Goal: Transaction & Acquisition: Book appointment/travel/reservation

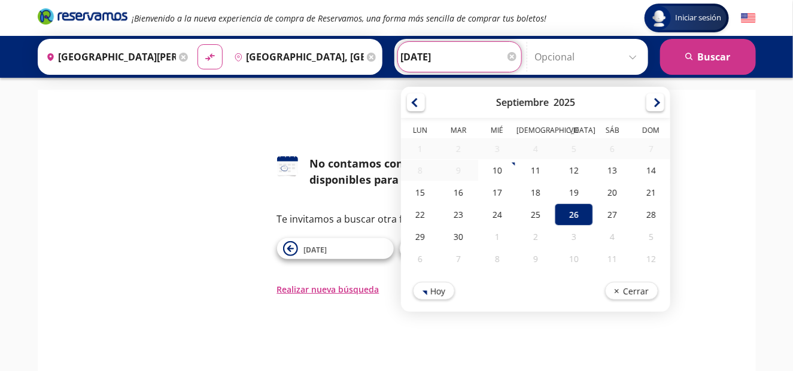
click at [428, 62] on input "[DATE]" at bounding box center [459, 57] width 117 height 30
click at [490, 204] on div "24" at bounding box center [497, 215] width 38 height 22
type input "[DATE]"
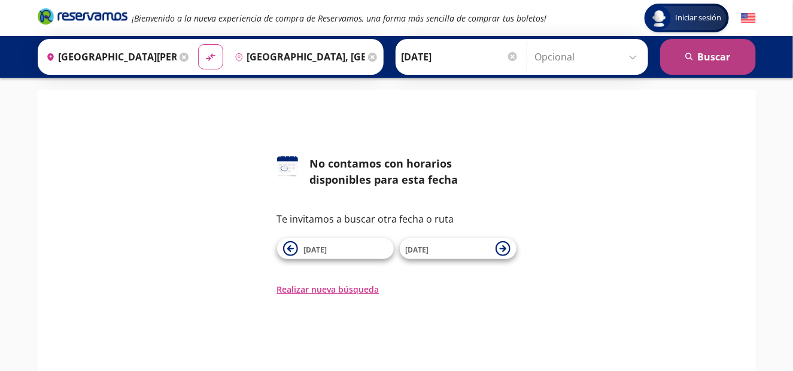
click at [706, 70] on button "search [GEOGRAPHIC_DATA]" at bounding box center [708, 57] width 96 height 36
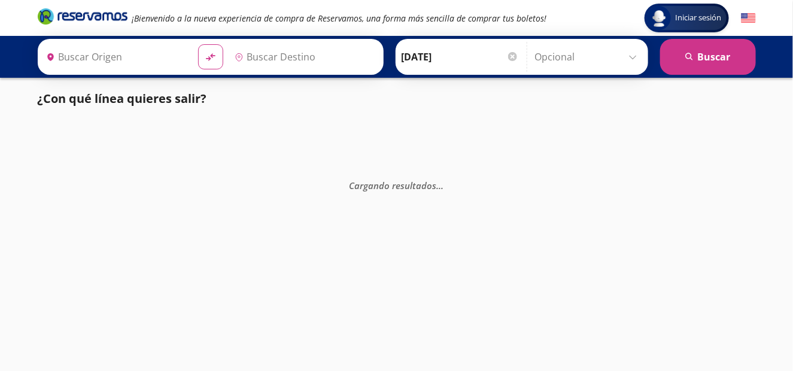
type input "[GEOGRAPHIC_DATA], [GEOGRAPHIC_DATA]"
type input "[GEOGRAPHIC_DATA][PERSON_NAME], [GEOGRAPHIC_DATA]"
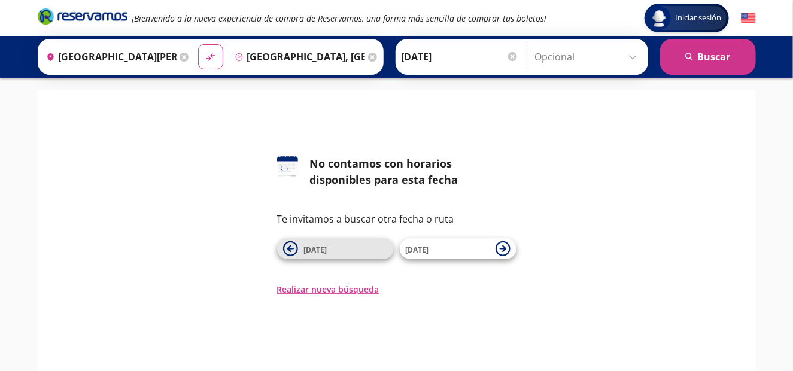
click at [355, 247] on span "[DATE]" at bounding box center [346, 249] width 84 height 14
click at [330, 250] on span "[DATE]" at bounding box center [346, 249] width 84 height 14
click at [345, 254] on span "[DATE]" at bounding box center [346, 249] width 84 height 14
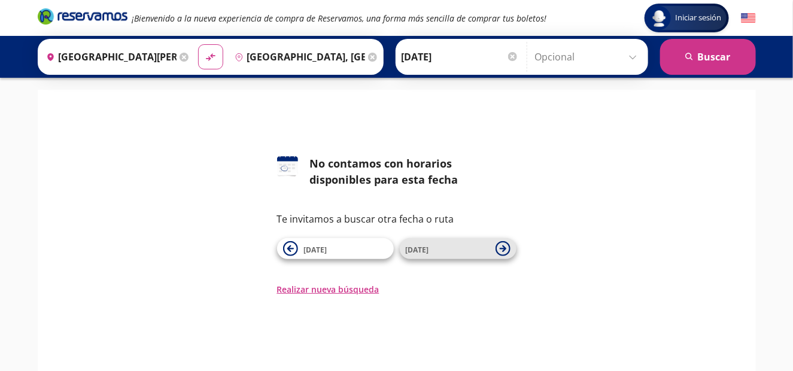
click at [422, 247] on span "[DATE]" at bounding box center [417, 250] width 23 height 10
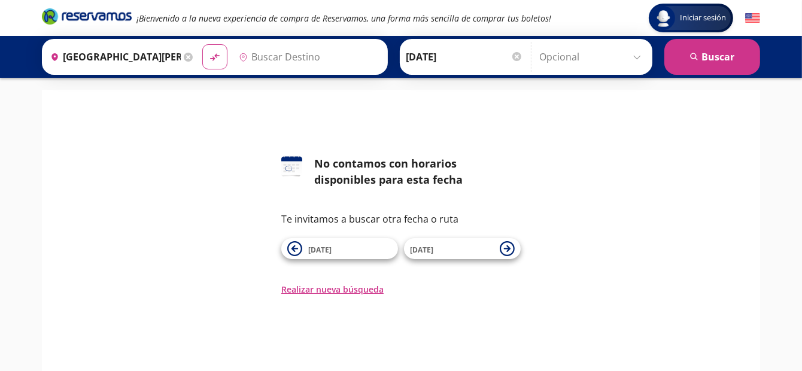
type input "[GEOGRAPHIC_DATA], [GEOGRAPHIC_DATA]"
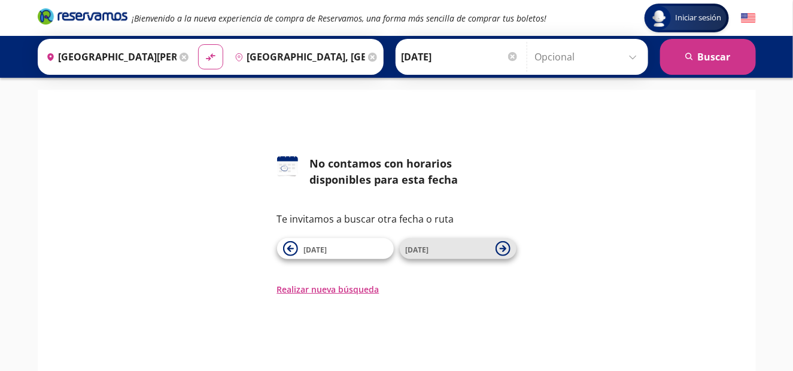
click at [427, 247] on span "[DATE]" at bounding box center [417, 250] width 23 height 10
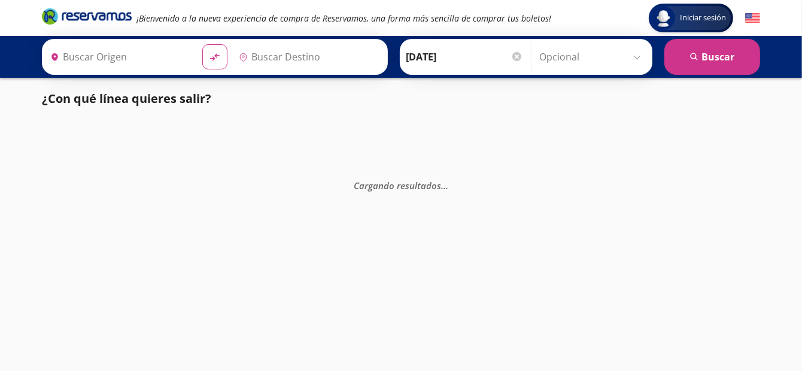
type input "[GEOGRAPHIC_DATA], [GEOGRAPHIC_DATA]"
type input "[GEOGRAPHIC_DATA][PERSON_NAME], [GEOGRAPHIC_DATA]"
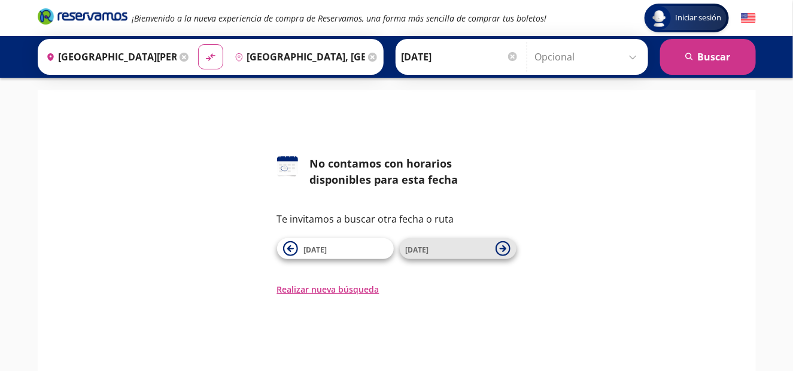
click at [434, 247] on span "[DATE]" at bounding box center [448, 249] width 84 height 14
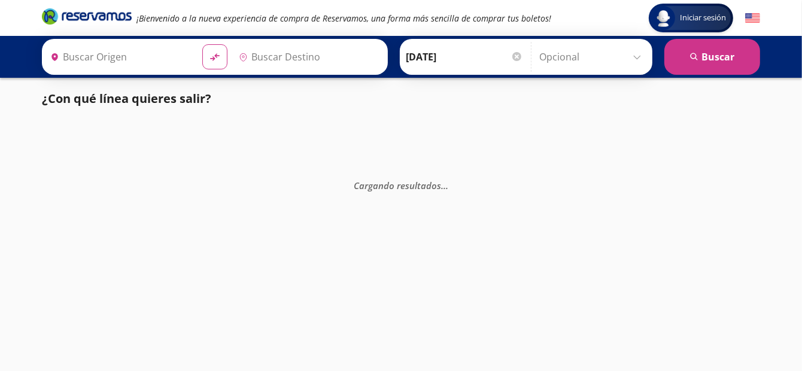
type input "[GEOGRAPHIC_DATA], [GEOGRAPHIC_DATA]"
type input "[GEOGRAPHIC_DATA][PERSON_NAME], [GEOGRAPHIC_DATA]"
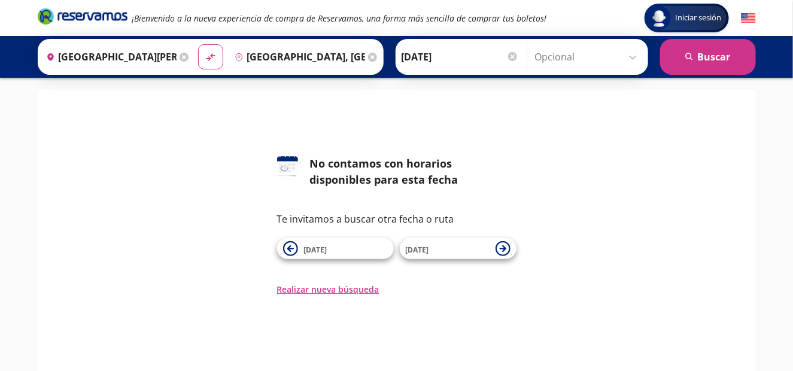
click at [434, 247] on span "[DATE]" at bounding box center [448, 249] width 84 height 14
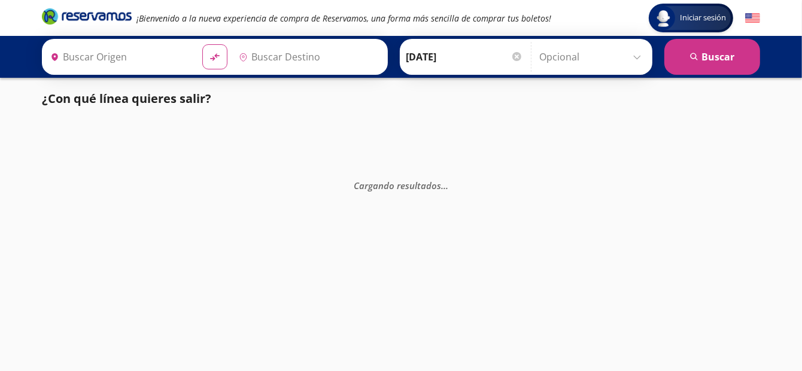
type input "[GEOGRAPHIC_DATA], [GEOGRAPHIC_DATA]"
type input "[GEOGRAPHIC_DATA][PERSON_NAME], [GEOGRAPHIC_DATA]"
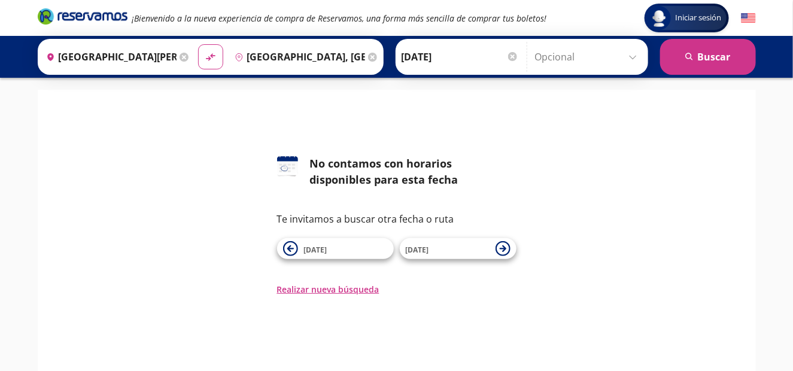
click at [434, 247] on span "[DATE]" at bounding box center [448, 249] width 84 height 14
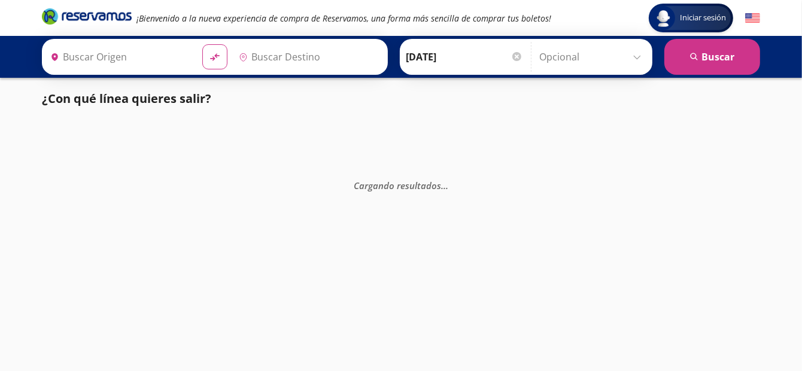
type input "[GEOGRAPHIC_DATA][PERSON_NAME], [GEOGRAPHIC_DATA]"
type input "[GEOGRAPHIC_DATA], [GEOGRAPHIC_DATA]"
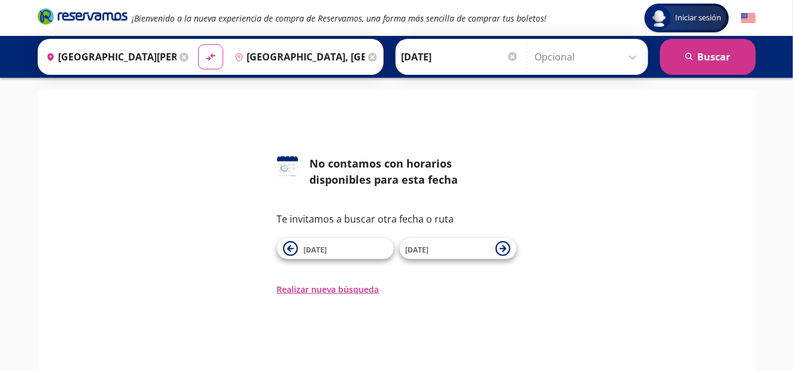
click at [434, 247] on span "[DATE]" at bounding box center [448, 249] width 84 height 14
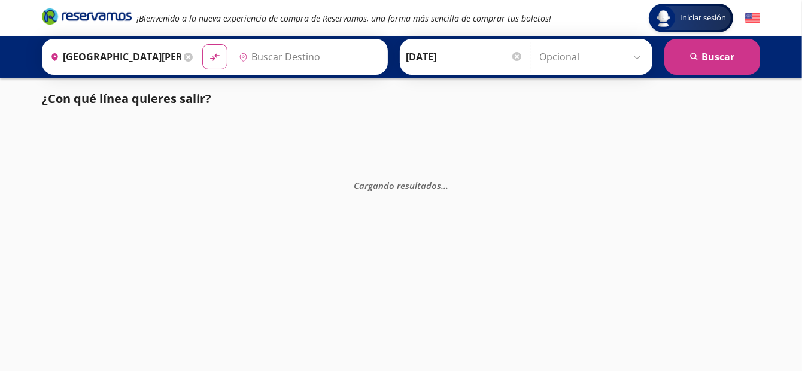
type input "[GEOGRAPHIC_DATA], [GEOGRAPHIC_DATA]"
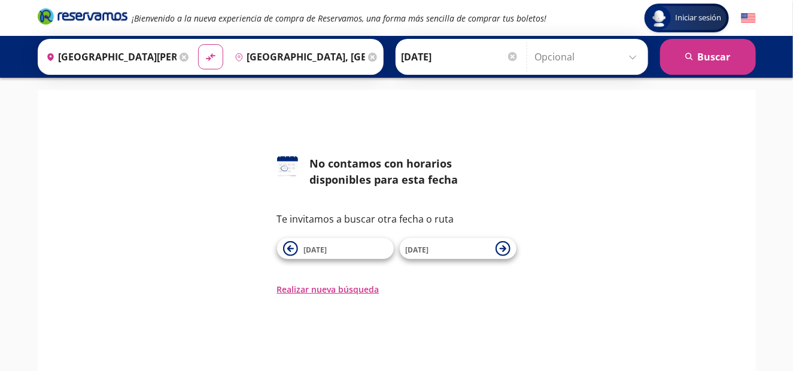
click at [277, 59] on input "[GEOGRAPHIC_DATA], [GEOGRAPHIC_DATA]" at bounding box center [297, 57] width 135 height 30
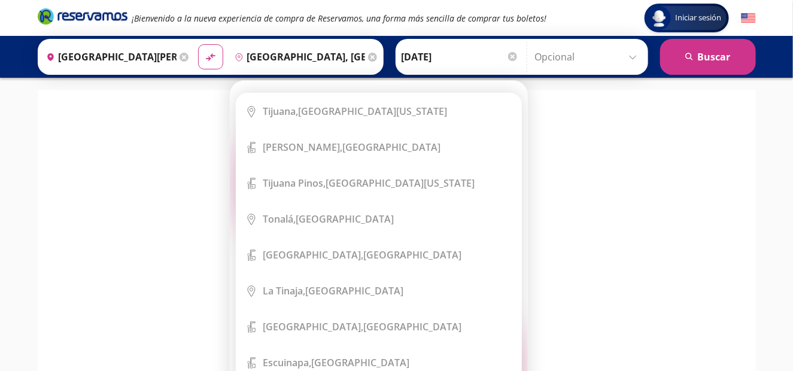
click at [364, 62] on div "Destino pin-outline [GEOGRAPHIC_DATA], [GEOGRAPHIC_DATA]" at bounding box center [304, 56] width 151 height 31
click at [368, 60] on icon at bounding box center [372, 57] width 9 height 9
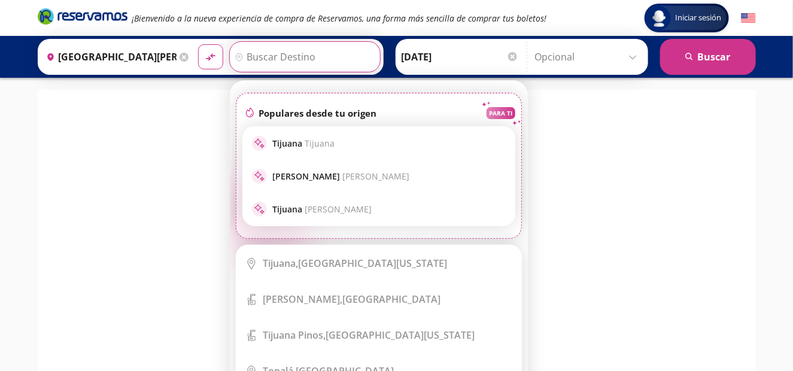
click at [364, 56] on input "Destino" at bounding box center [303, 57] width 147 height 30
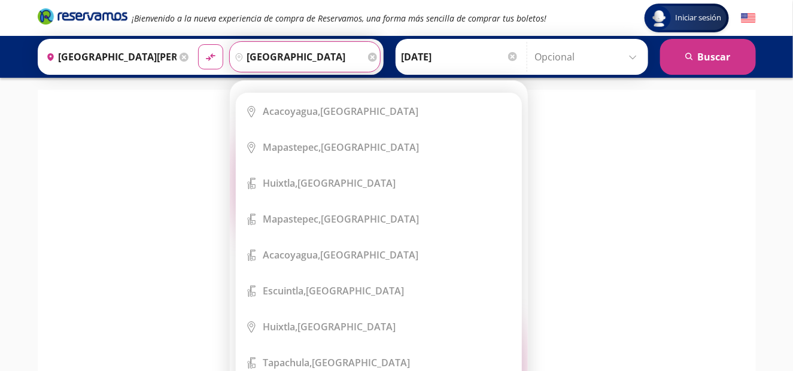
click at [317, 50] on input "[GEOGRAPHIC_DATA]" at bounding box center [297, 57] width 135 height 30
type input "[GEOGRAPHIC_DATA]"
click at [368, 53] on icon at bounding box center [372, 57] width 9 height 9
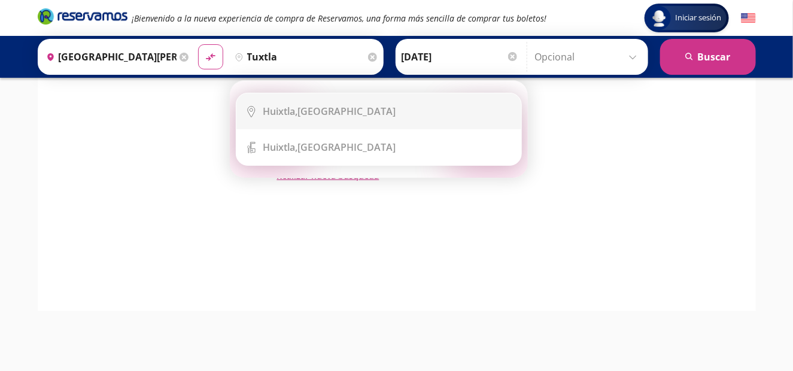
drag, startPoint x: 329, startPoint y: 117, endPoint x: 365, endPoint y: 100, distance: 40.4
click at [329, 116] on div "[GEOGRAPHIC_DATA], [GEOGRAPHIC_DATA]" at bounding box center [329, 111] width 133 height 13
type input "[GEOGRAPHIC_DATA], [GEOGRAPHIC_DATA]"
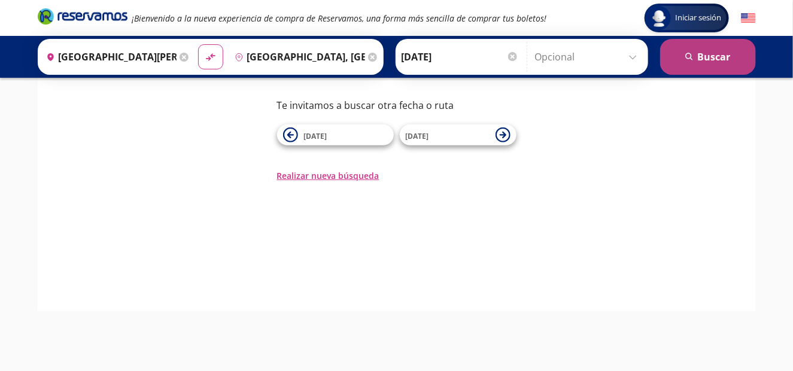
click at [692, 60] on icon "search" at bounding box center [690, 57] width 9 height 9
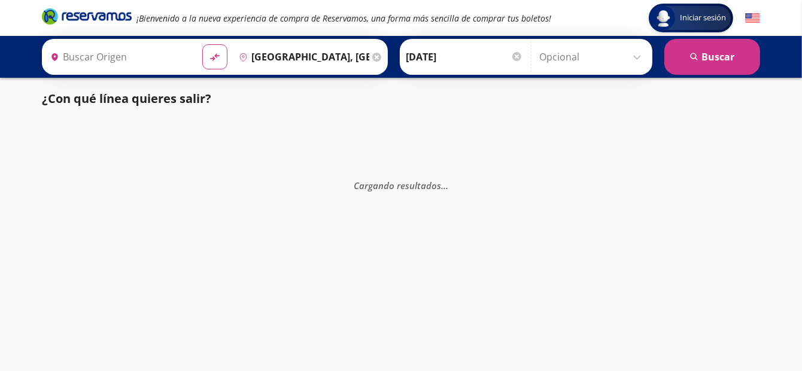
type input "[GEOGRAPHIC_DATA][PERSON_NAME], [GEOGRAPHIC_DATA]"
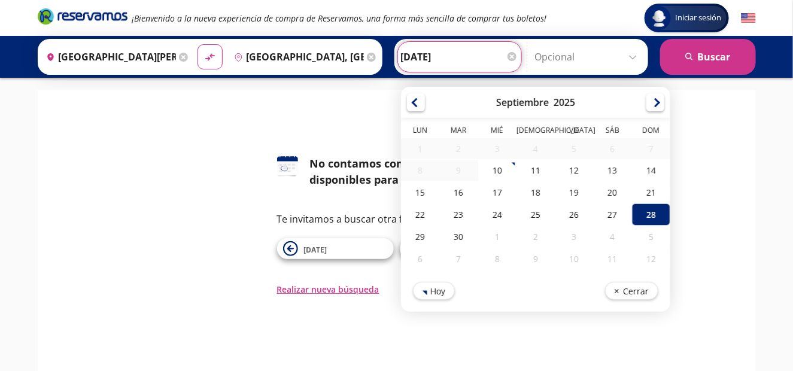
click at [463, 44] on input "[DATE]" at bounding box center [459, 57] width 117 height 30
click at [647, 101] on div at bounding box center [656, 101] width 18 height 18
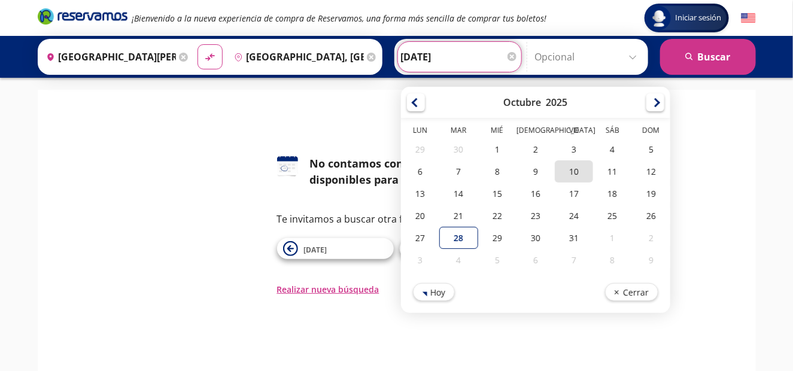
click at [576, 160] on div "10" at bounding box center [574, 171] width 38 height 22
type input "[DATE]"
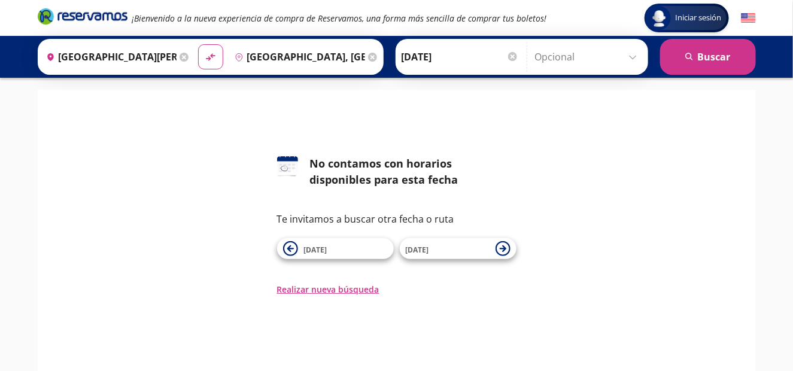
click at [683, 77] on div "Origen heroicons:map-pin-20-solid [GEOGRAPHIC_DATA][PERSON_NAME], [GEOGRAPHIC_D…" at bounding box center [396, 57] width 793 height 42
click at [683, 66] on button "search [GEOGRAPHIC_DATA]" at bounding box center [708, 57] width 96 height 36
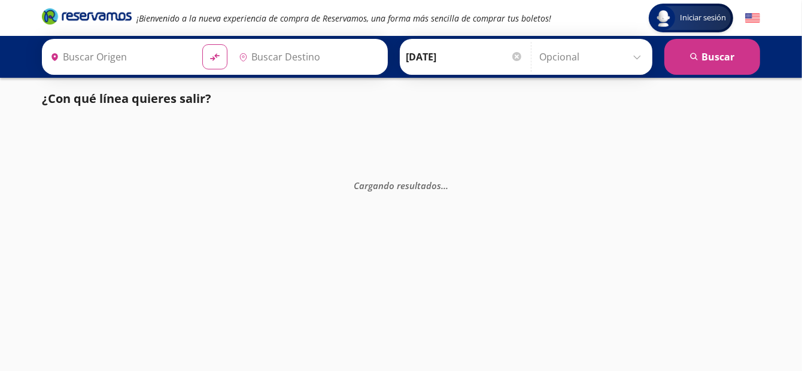
type input "[GEOGRAPHIC_DATA][PERSON_NAME], [GEOGRAPHIC_DATA]"
type input "[GEOGRAPHIC_DATA], [GEOGRAPHIC_DATA]"
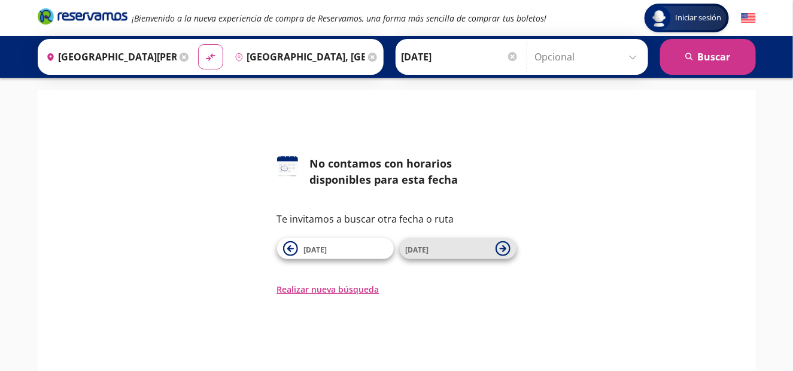
click at [498, 245] on icon at bounding box center [503, 248] width 15 height 15
click at [502, 247] on icon at bounding box center [503, 248] width 15 height 15
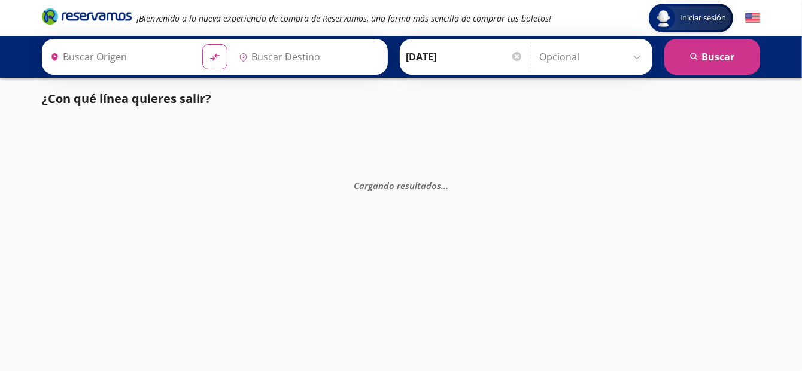
type input "[GEOGRAPHIC_DATA][PERSON_NAME], [GEOGRAPHIC_DATA]"
type input "[GEOGRAPHIC_DATA], [GEOGRAPHIC_DATA]"
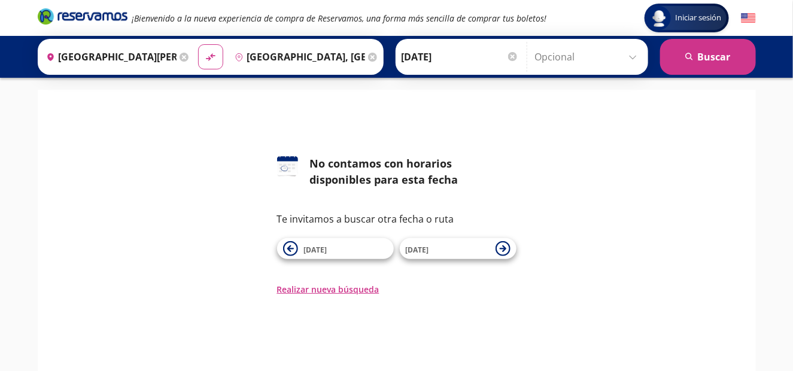
click at [502, 247] on icon at bounding box center [503, 248] width 15 height 15
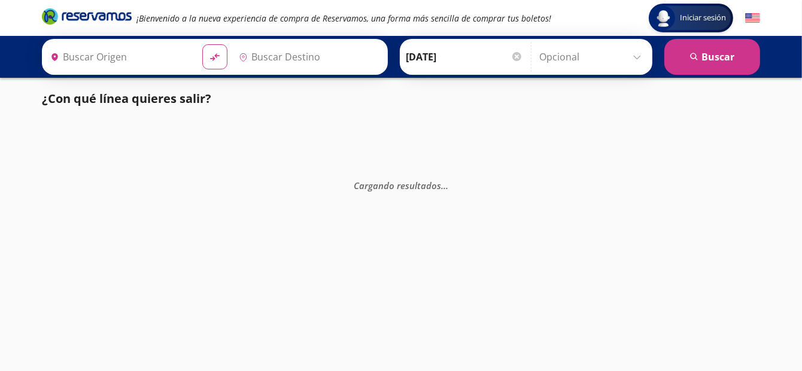
type input "[GEOGRAPHIC_DATA], [GEOGRAPHIC_DATA]"
type input "[GEOGRAPHIC_DATA][PERSON_NAME], [GEOGRAPHIC_DATA]"
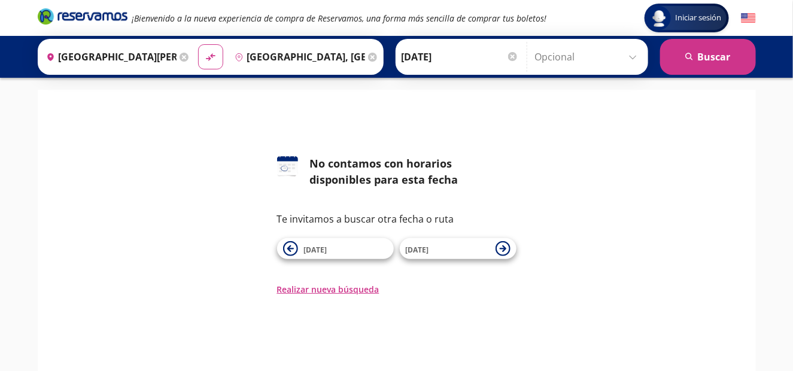
click at [502, 247] on icon at bounding box center [503, 248] width 15 height 15
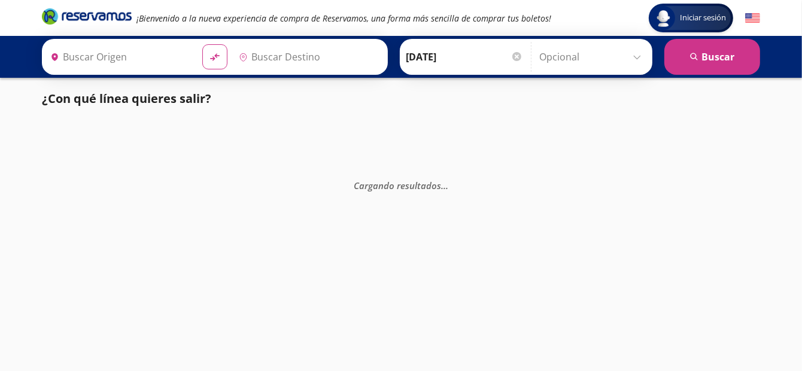
type input "[GEOGRAPHIC_DATA], [GEOGRAPHIC_DATA]"
type input "[GEOGRAPHIC_DATA][PERSON_NAME], [GEOGRAPHIC_DATA]"
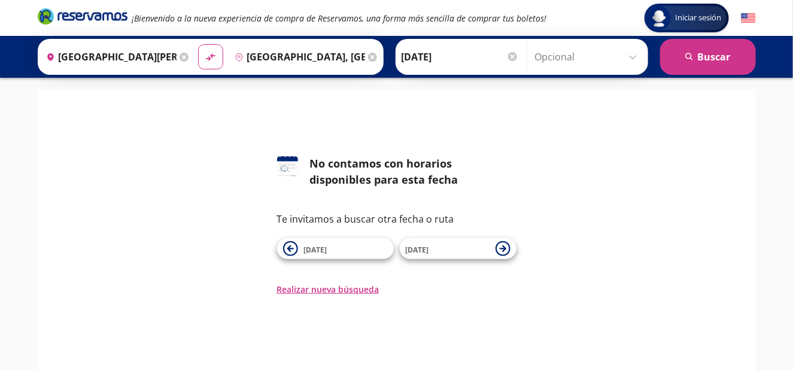
click at [502, 247] on icon at bounding box center [503, 248] width 15 height 15
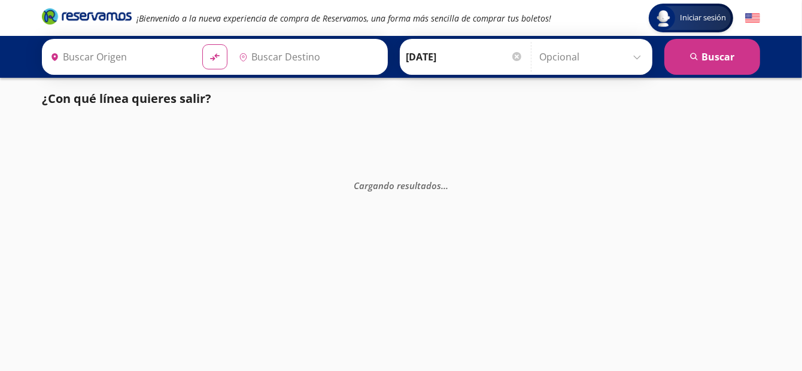
type input "[GEOGRAPHIC_DATA][PERSON_NAME], [GEOGRAPHIC_DATA]"
type input "[GEOGRAPHIC_DATA], [GEOGRAPHIC_DATA]"
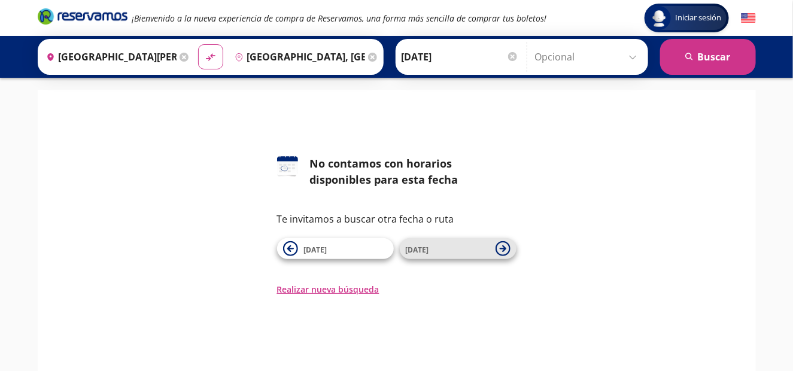
click at [502, 248] on icon at bounding box center [502, 248] width 7 height 7
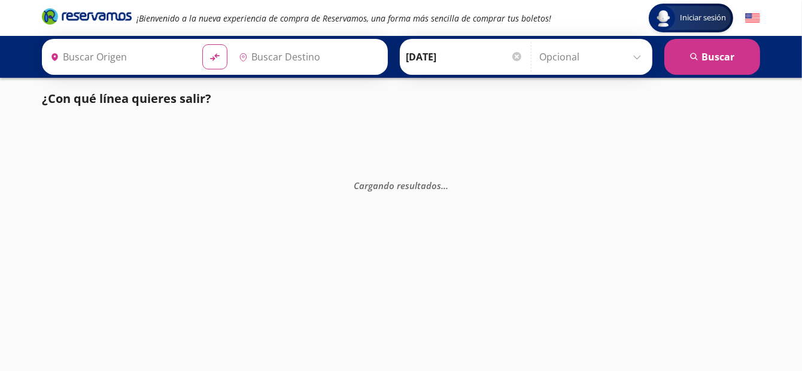
type input "[GEOGRAPHIC_DATA], [GEOGRAPHIC_DATA]"
type input "[GEOGRAPHIC_DATA][PERSON_NAME], [GEOGRAPHIC_DATA]"
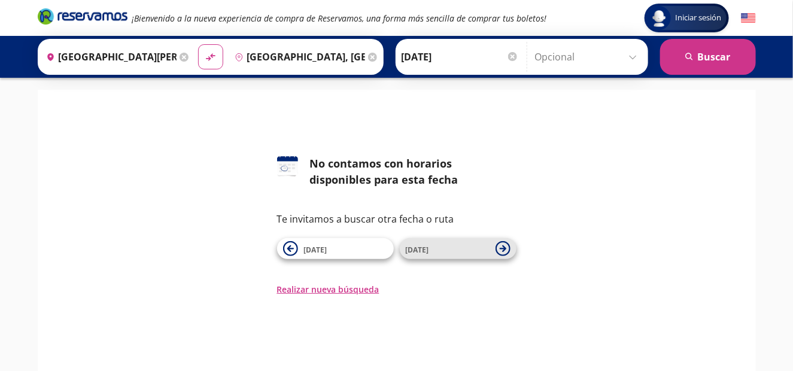
click at [497, 245] on icon at bounding box center [503, 248] width 15 height 15
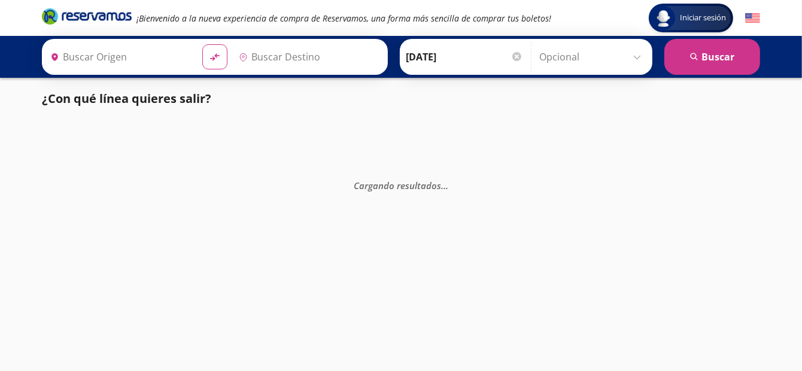
type input "[GEOGRAPHIC_DATA][PERSON_NAME], [GEOGRAPHIC_DATA]"
type input "[GEOGRAPHIC_DATA], [GEOGRAPHIC_DATA]"
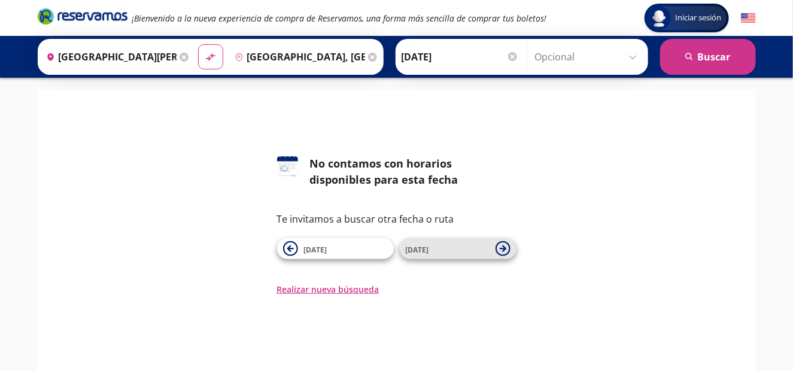
click at [498, 246] on icon at bounding box center [503, 248] width 15 height 15
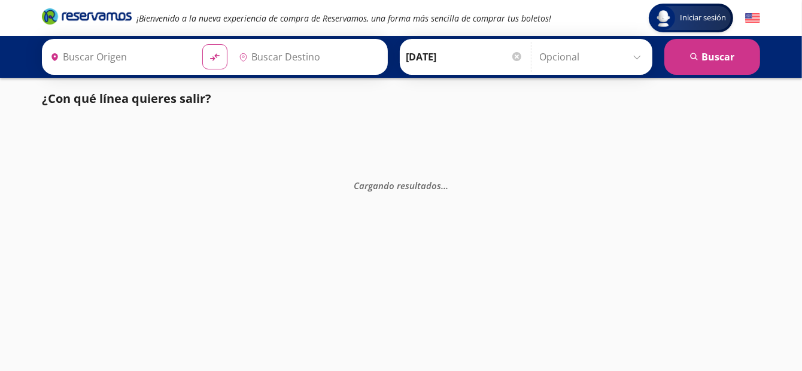
type input "[GEOGRAPHIC_DATA][PERSON_NAME], [GEOGRAPHIC_DATA]"
type input "[GEOGRAPHIC_DATA], [GEOGRAPHIC_DATA]"
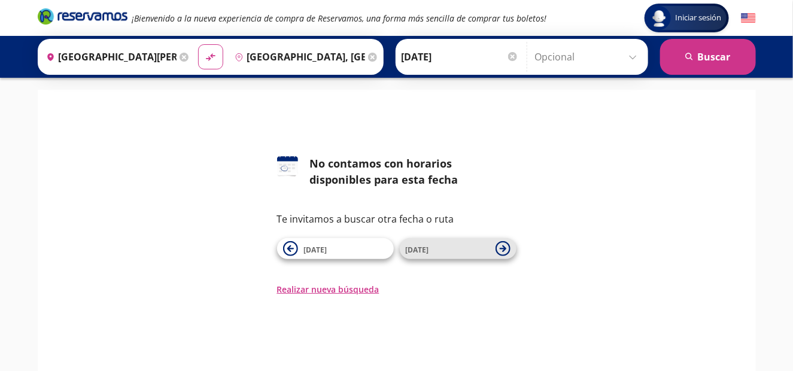
click at [498, 247] on icon at bounding box center [503, 248] width 15 height 15
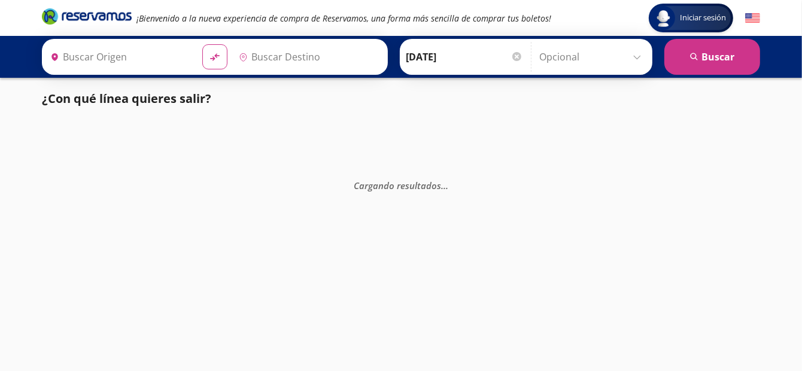
type input "[GEOGRAPHIC_DATA][PERSON_NAME], [GEOGRAPHIC_DATA]"
type input "[GEOGRAPHIC_DATA], [GEOGRAPHIC_DATA]"
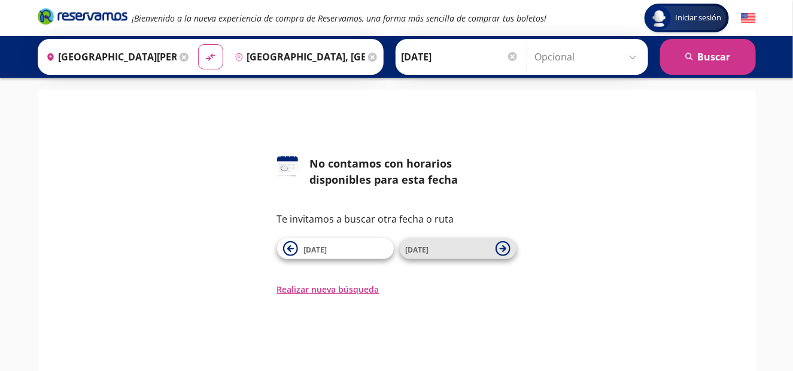
click at [506, 250] on icon at bounding box center [503, 248] width 15 height 15
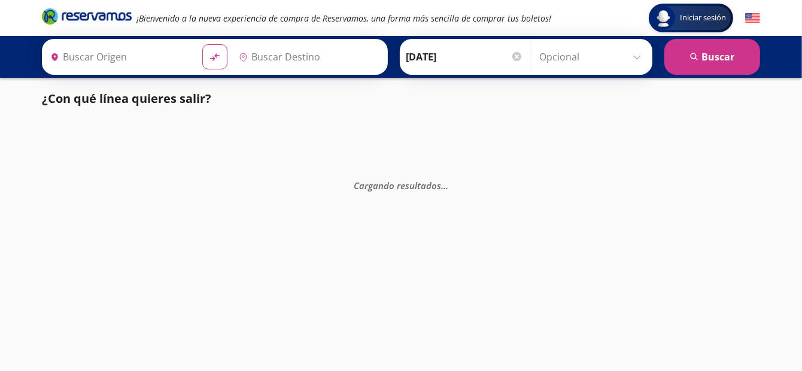
type input "[GEOGRAPHIC_DATA], [GEOGRAPHIC_DATA]"
type input "[GEOGRAPHIC_DATA][PERSON_NAME], [GEOGRAPHIC_DATA]"
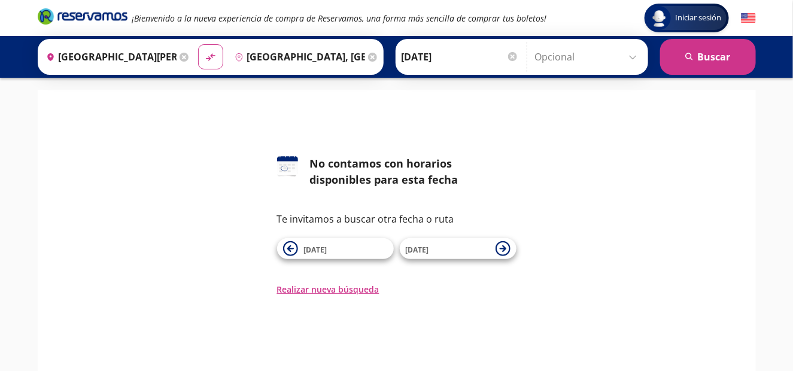
click at [506, 250] on icon at bounding box center [503, 248] width 15 height 15
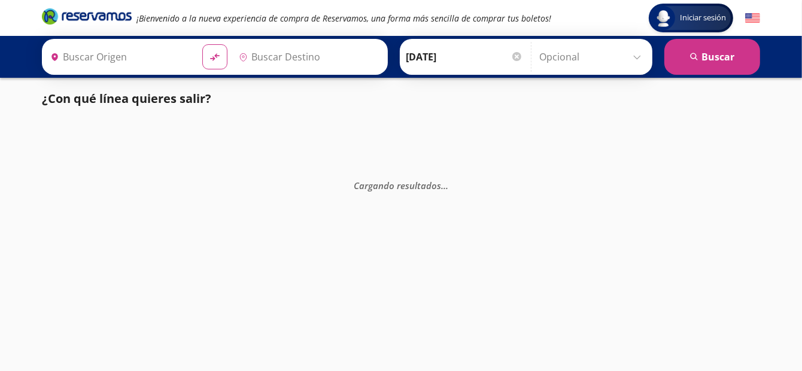
type input "[GEOGRAPHIC_DATA], [GEOGRAPHIC_DATA]"
type input "[GEOGRAPHIC_DATA][PERSON_NAME], [GEOGRAPHIC_DATA]"
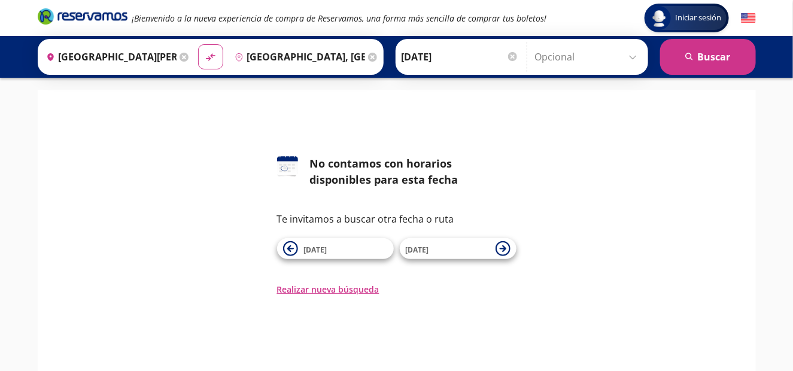
click at [506, 250] on icon at bounding box center [503, 248] width 15 height 15
type input "[GEOGRAPHIC_DATA], [GEOGRAPHIC_DATA]"
click at [506, 250] on icon at bounding box center [503, 248] width 15 height 15
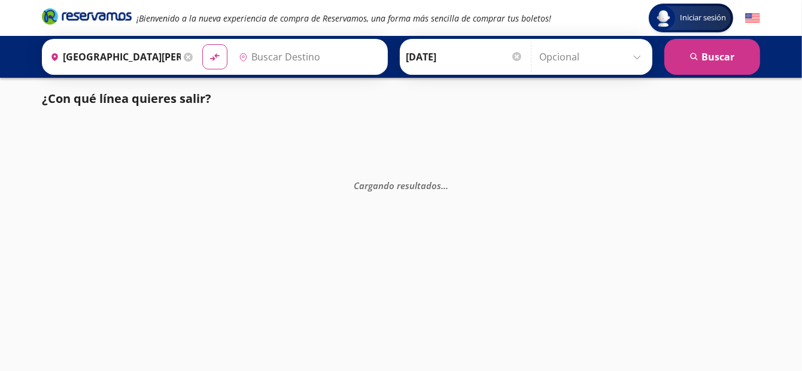
type input "[GEOGRAPHIC_DATA], [GEOGRAPHIC_DATA]"
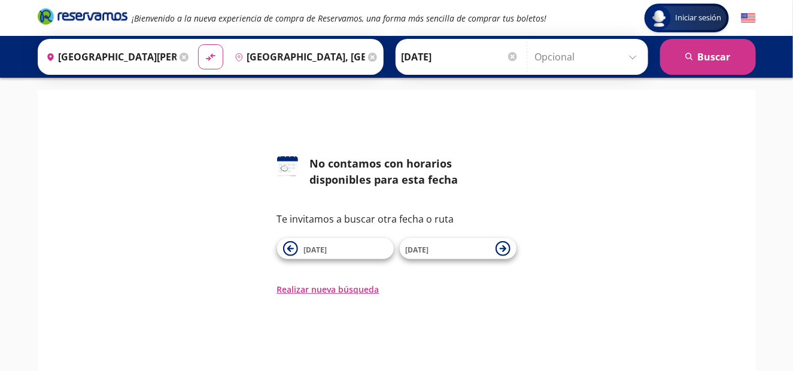
click at [506, 250] on icon at bounding box center [503, 248] width 15 height 15
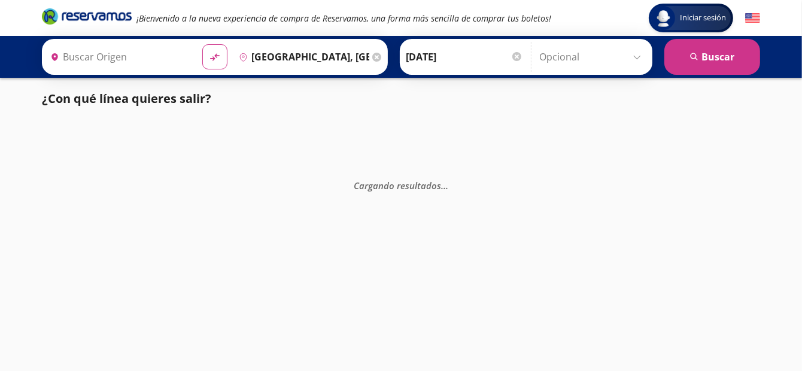
type input "[GEOGRAPHIC_DATA][PERSON_NAME], [GEOGRAPHIC_DATA]"
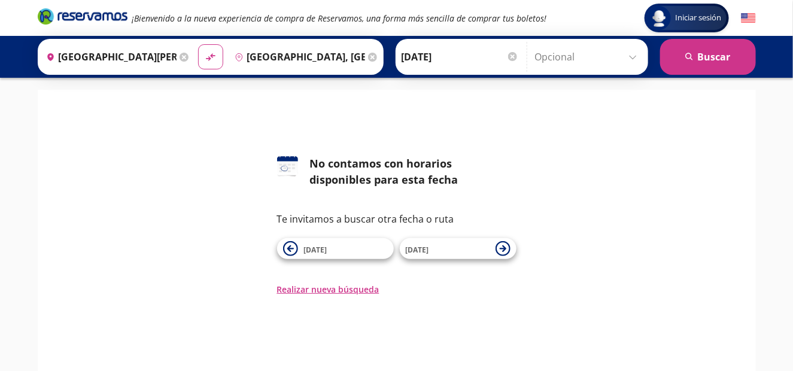
click at [155, 59] on input "[GEOGRAPHIC_DATA][PERSON_NAME], [GEOGRAPHIC_DATA]" at bounding box center [108, 57] width 135 height 30
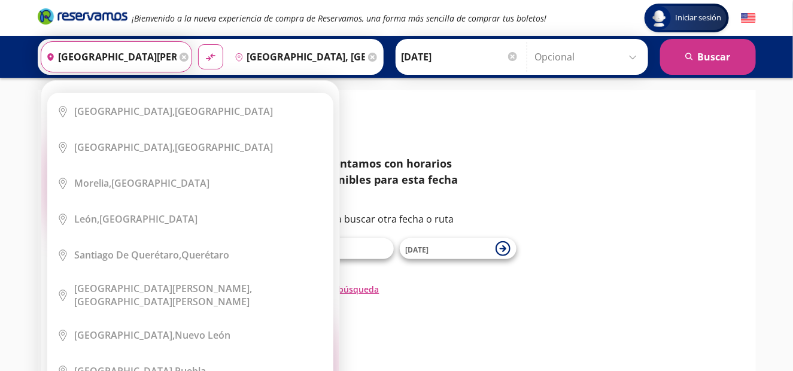
click at [180, 58] on icon at bounding box center [184, 57] width 9 height 9
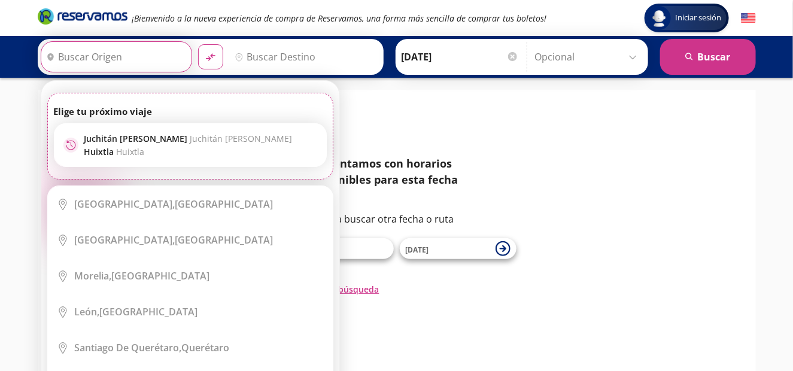
click at [163, 58] on input "Origen" at bounding box center [114, 57] width 147 height 30
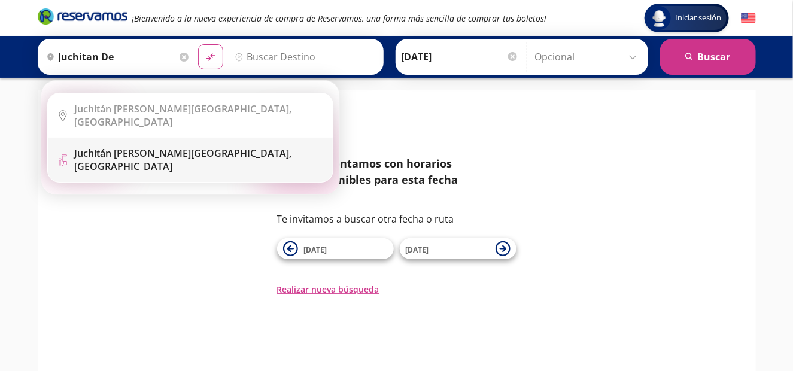
click at [162, 139] on li "Terminal Icon" at bounding box center [190, 160] width 285 height 44
type input "[GEOGRAPHIC_DATA][PERSON_NAME], [GEOGRAPHIC_DATA]"
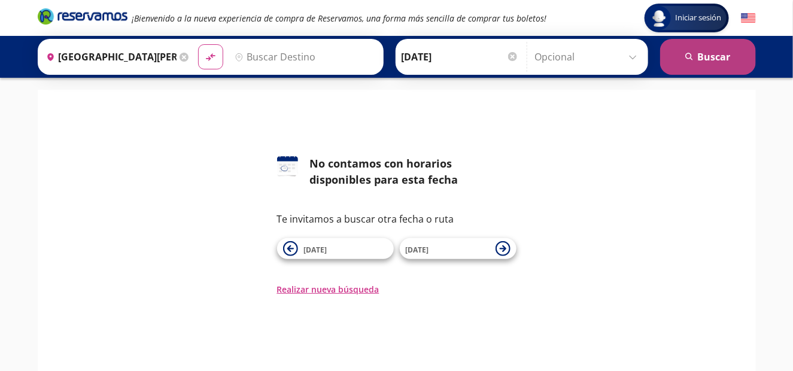
click at [694, 53] on icon "search" at bounding box center [690, 57] width 9 height 9
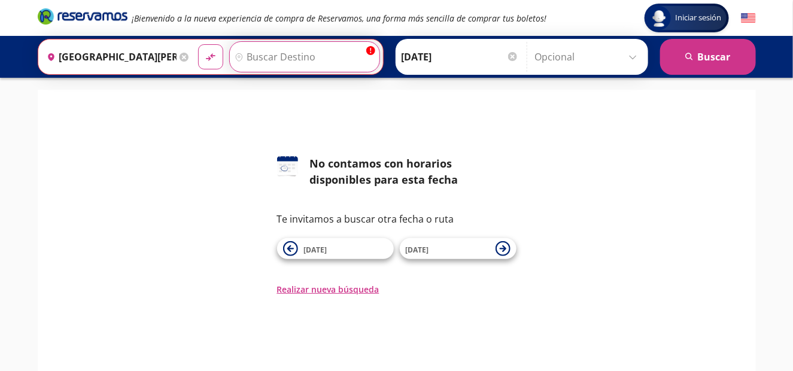
click at [320, 67] on input "Destino" at bounding box center [303, 57] width 147 height 30
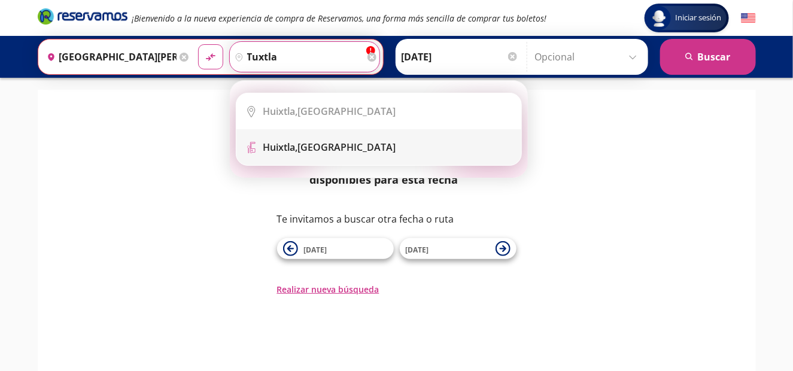
click at [327, 151] on div "[GEOGRAPHIC_DATA], [GEOGRAPHIC_DATA]" at bounding box center [329, 147] width 133 height 13
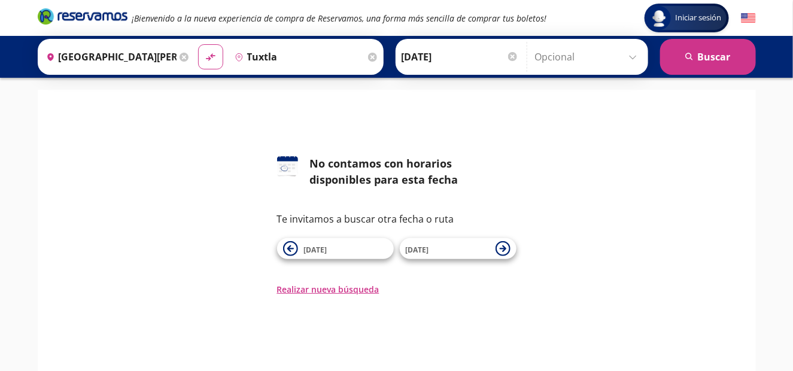
type input "[GEOGRAPHIC_DATA], [GEOGRAPHIC_DATA]"
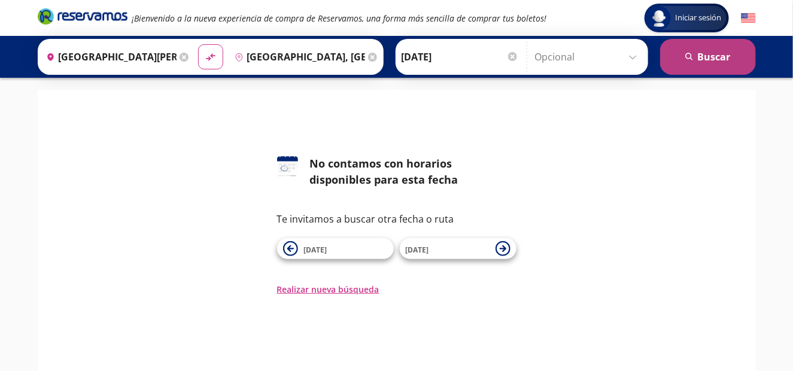
click at [724, 63] on button "search [GEOGRAPHIC_DATA]" at bounding box center [708, 57] width 96 height 36
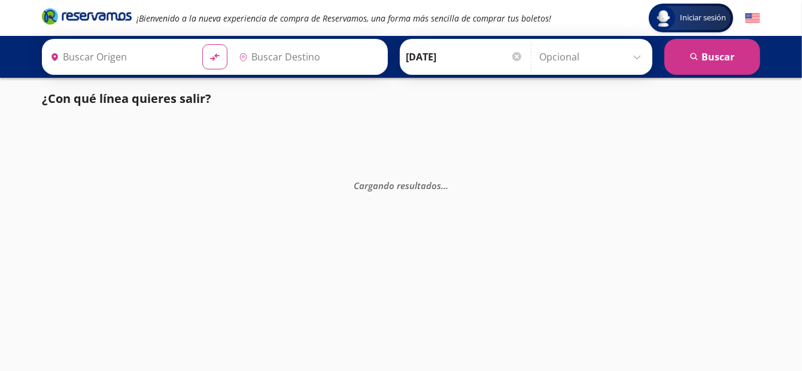
type input "[GEOGRAPHIC_DATA], [GEOGRAPHIC_DATA]"
type input "[GEOGRAPHIC_DATA][PERSON_NAME], [GEOGRAPHIC_DATA]"
